Goal: Task Accomplishment & Management: Manage account settings

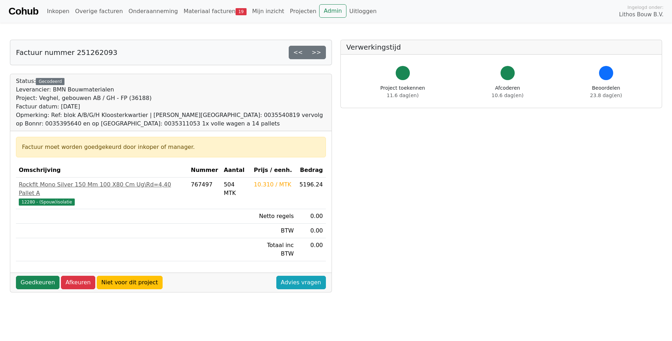
click at [231, 281] on div "Factuur nummer 251262093 << >> Status: Gecodeerd Leverancier: BMN Bouwmateriale…" at bounding box center [171, 274] width 331 height 469
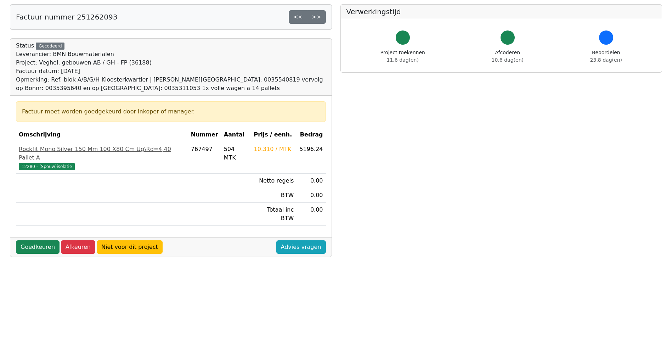
scroll to position [106, 0]
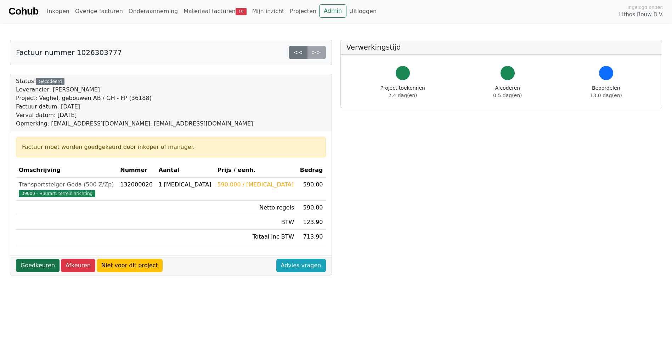
click at [35, 266] on link "Goedkeuren" at bounding box center [38, 265] width 44 height 13
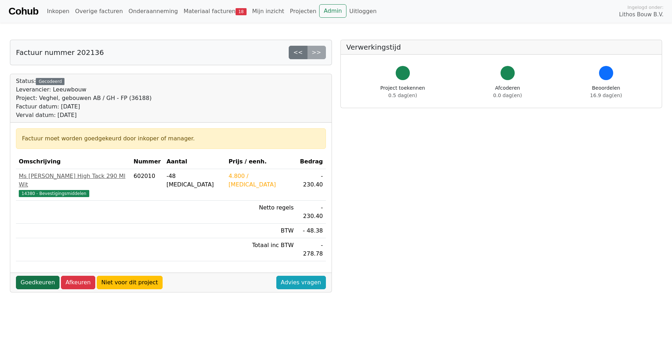
click at [40, 276] on link "Goedkeuren" at bounding box center [38, 282] width 44 height 13
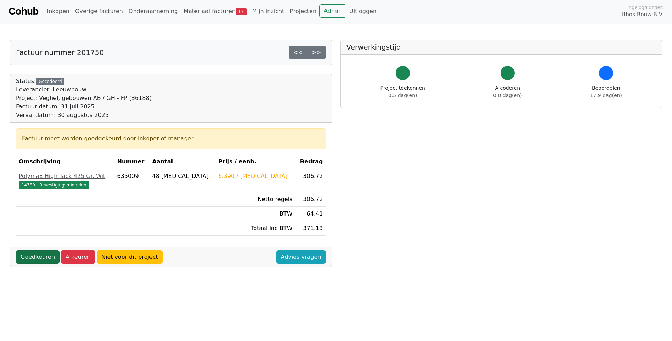
click at [35, 258] on link "Goedkeuren" at bounding box center [38, 256] width 44 height 13
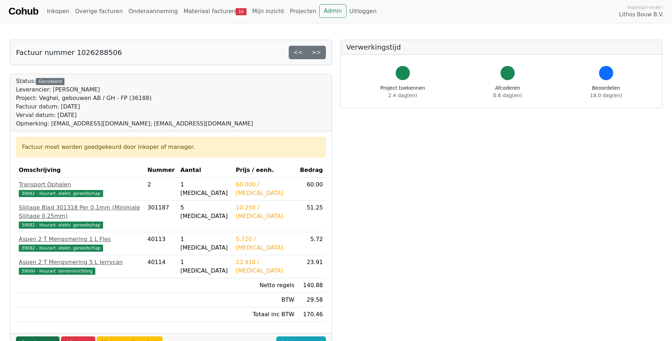
click at [39, 336] on link "Goedkeuren" at bounding box center [38, 342] width 44 height 13
